Goal: Task Accomplishment & Management: Manage account settings

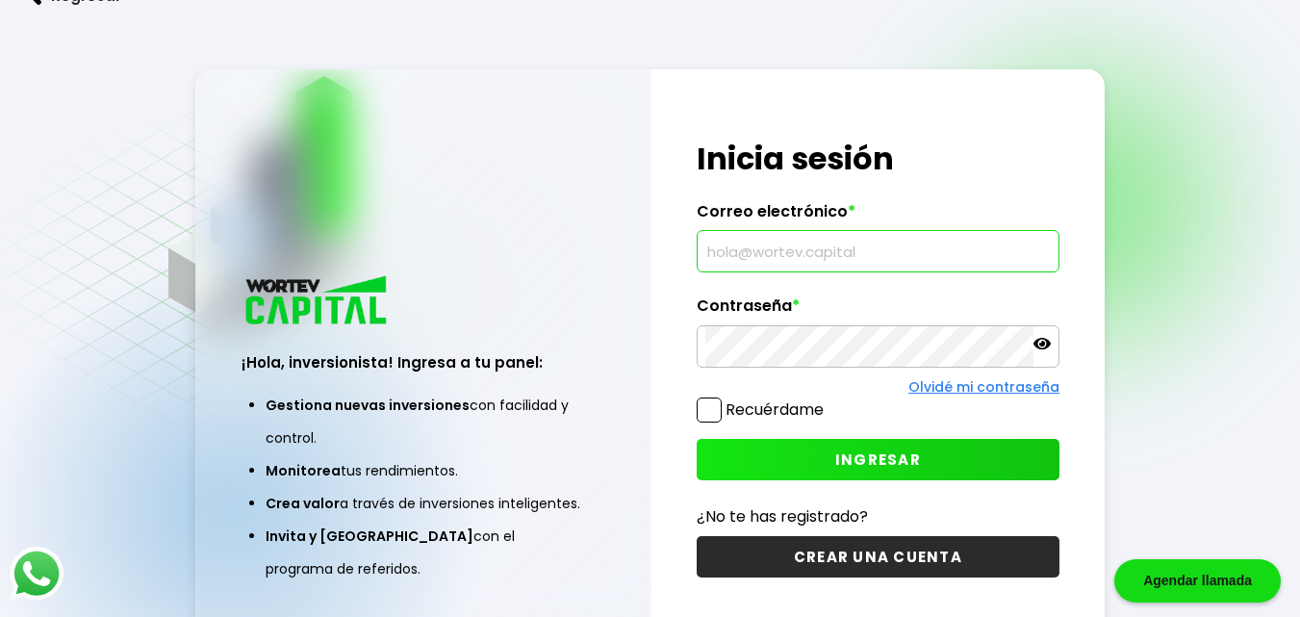
click at [805, 245] on input "text" at bounding box center [878, 251] width 346 height 40
type input "r"
type input "[EMAIL_ADDRESS][DOMAIN_NAME]"
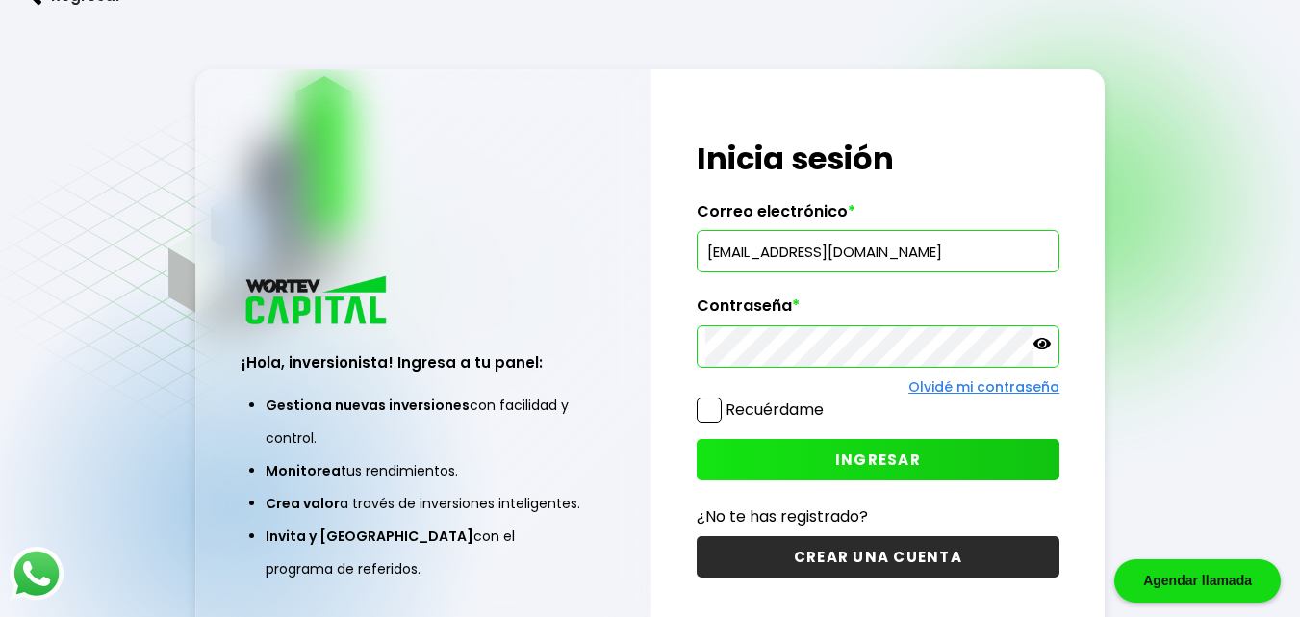
click at [1052, 341] on div at bounding box center [878, 346] width 364 height 42
click at [1046, 341] on icon at bounding box center [1041, 344] width 17 height 12
click at [883, 458] on span "INGRESAR" at bounding box center [878, 459] width 86 height 20
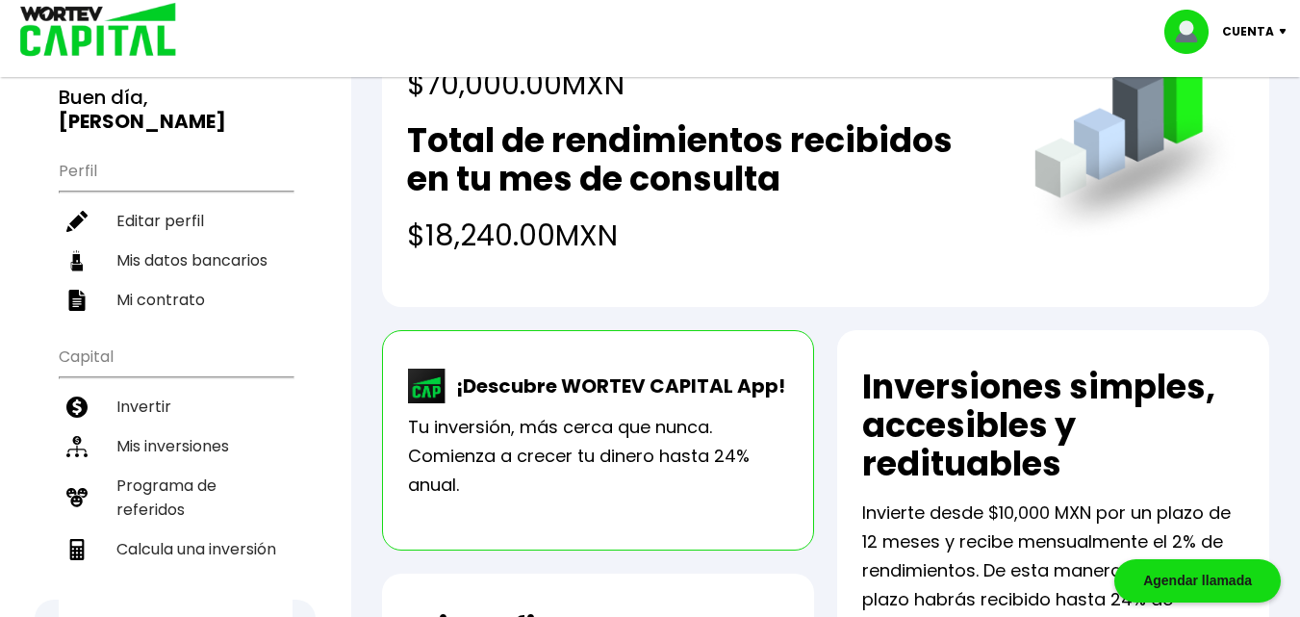
scroll to position [61, 0]
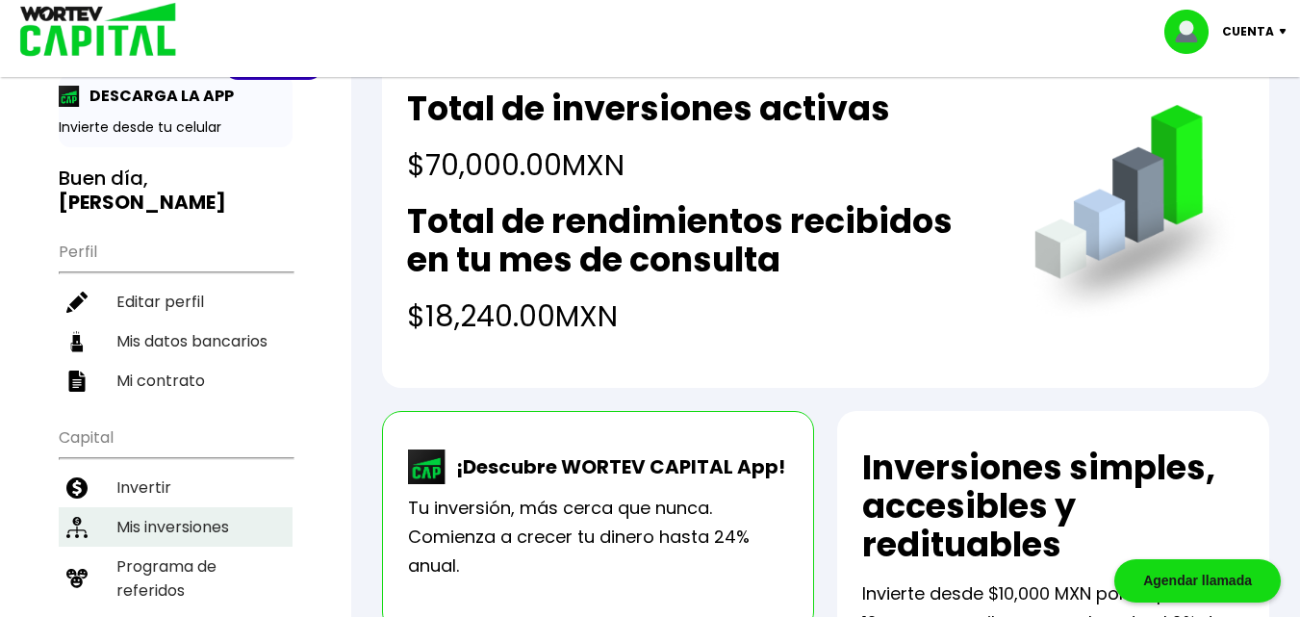
click at [162, 507] on li "Mis inversiones" at bounding box center [176, 526] width 234 height 39
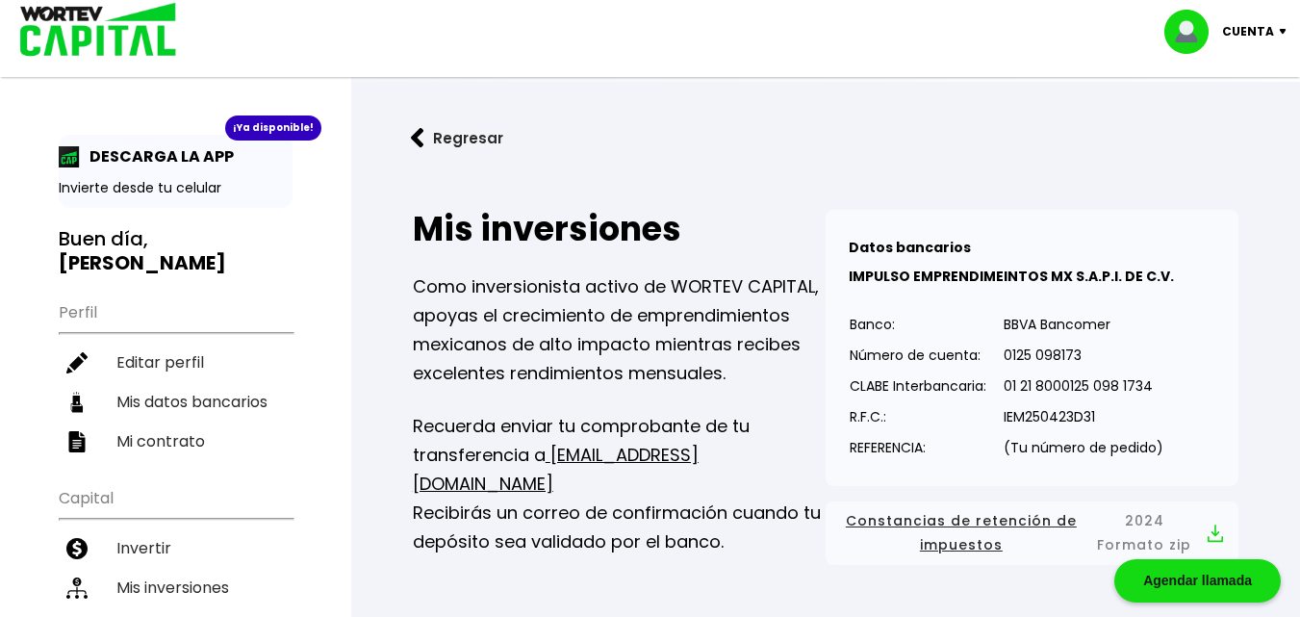
click at [1258, 35] on p "Cuenta" at bounding box center [1248, 31] width 52 height 29
click at [1238, 127] on li "Cerrar sesión" at bounding box center [1227, 128] width 154 height 39
